Goal: Task Accomplishment & Management: Use online tool/utility

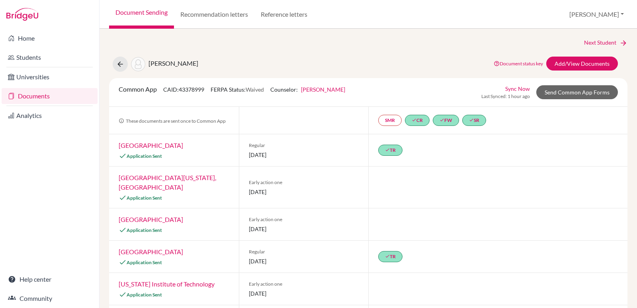
click at [31, 99] on link "Documents" at bounding box center [50, 96] width 96 height 16
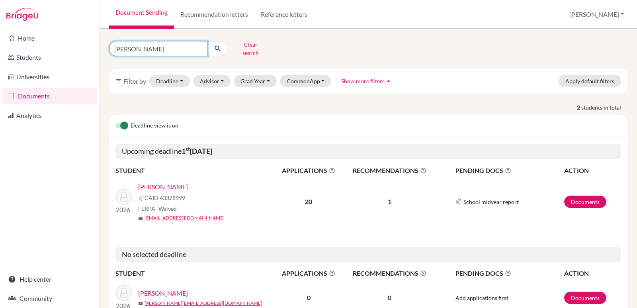
click at [149, 43] on input "[PERSON_NAME]" at bounding box center [158, 48] width 99 height 15
type input "c"
type input "2026"
click at [219, 45] on icon "submit" at bounding box center [218, 49] width 8 height 8
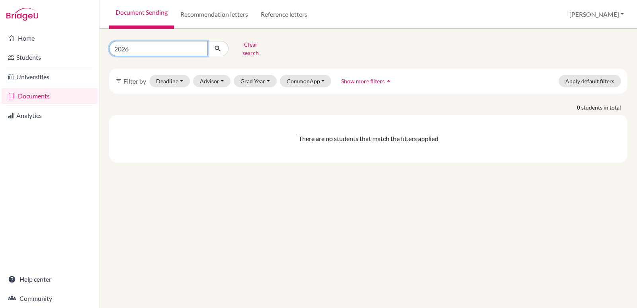
click at [136, 47] on input "2026" at bounding box center [158, 48] width 99 height 15
click at [268, 76] on button "Grad Year" at bounding box center [255, 81] width 43 height 12
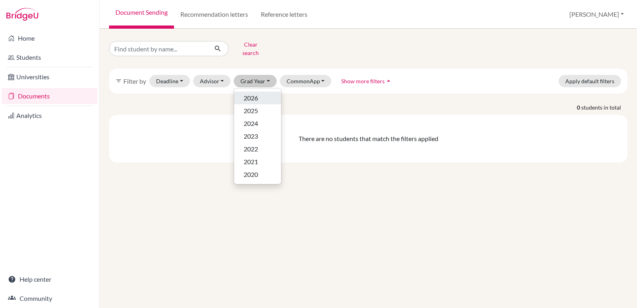
click at [259, 93] on div "2026" at bounding box center [258, 98] width 28 height 10
